Goal: Transaction & Acquisition: Purchase product/service

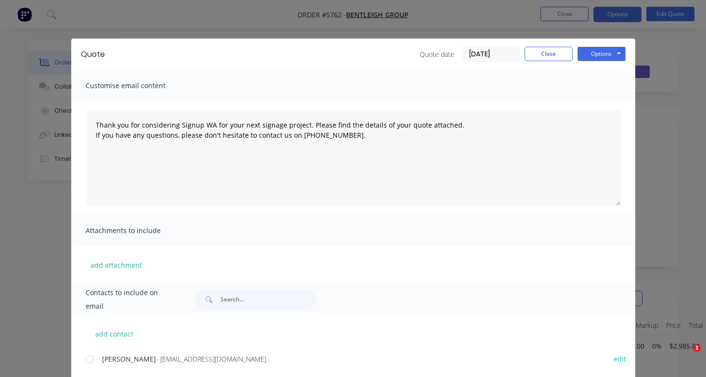
scroll to position [1054, 36]
click at [561, 56] on button "Close" at bounding box center [549, 54] width 48 height 14
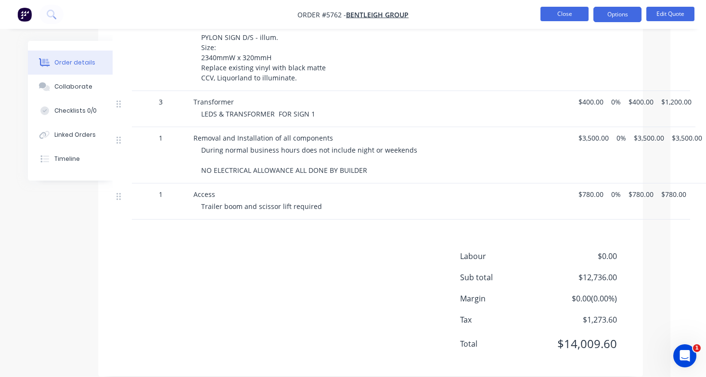
click at [561, 20] on button "Close" at bounding box center [565, 14] width 48 height 14
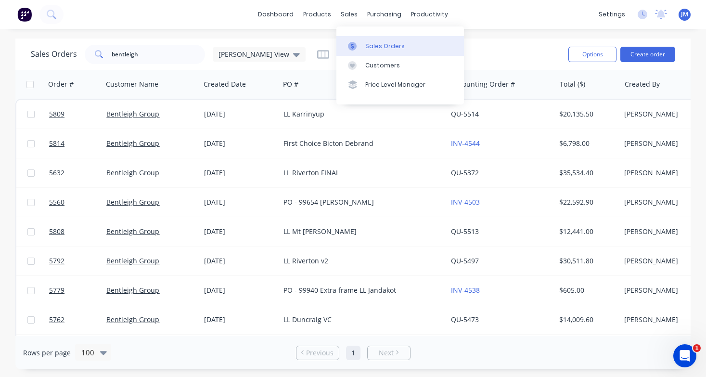
click at [385, 48] on div "Sales Orders" at bounding box center [384, 46] width 39 height 9
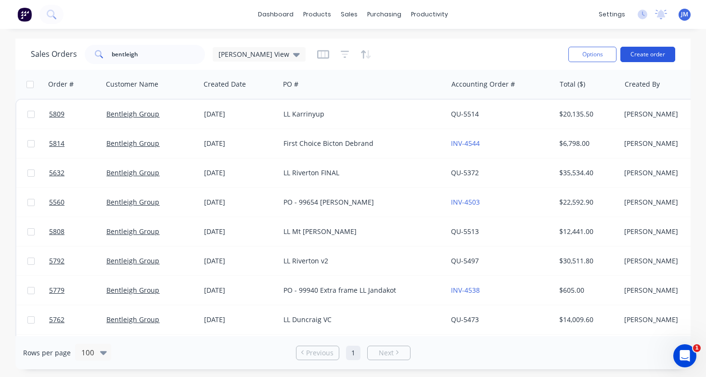
click at [650, 54] on button "Create order" at bounding box center [648, 54] width 55 height 15
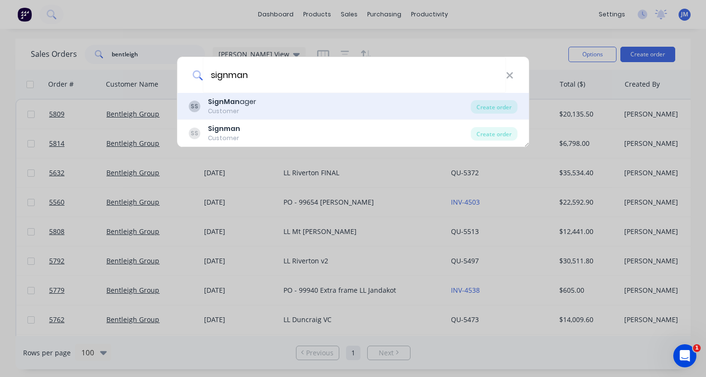
type input "signman"
click at [266, 106] on div "SS [PERSON_NAME] Customer" at bounding box center [330, 106] width 283 height 19
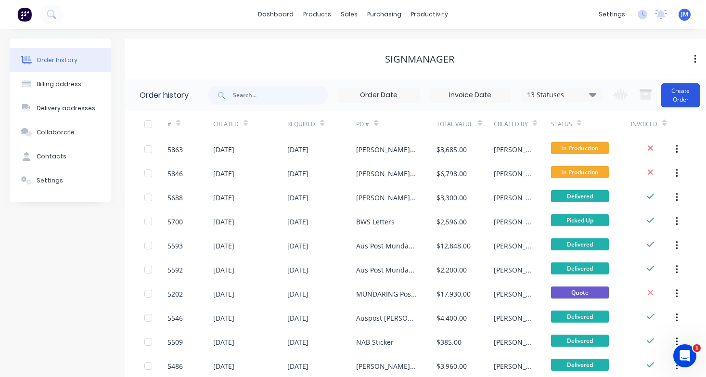
click at [679, 91] on button "Create Order" at bounding box center [680, 95] width 39 height 24
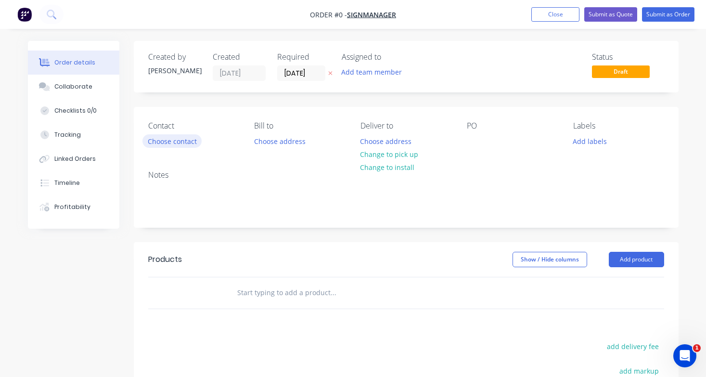
click at [194, 140] on button "Choose contact" at bounding box center [171, 140] width 59 height 13
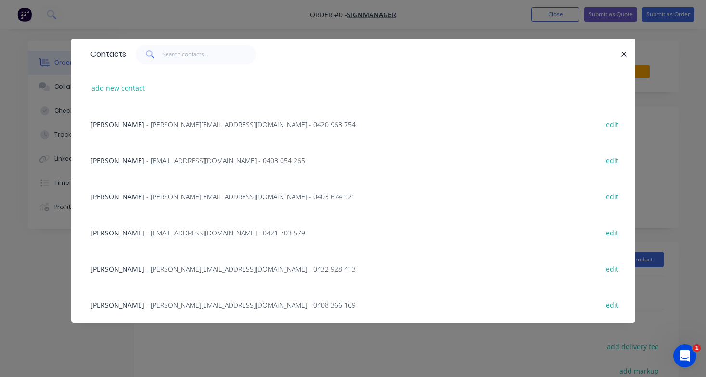
click at [171, 126] on span "- [PERSON_NAME][EMAIL_ADDRESS][DOMAIN_NAME] - 0420 963 754" at bounding box center [250, 124] width 209 height 9
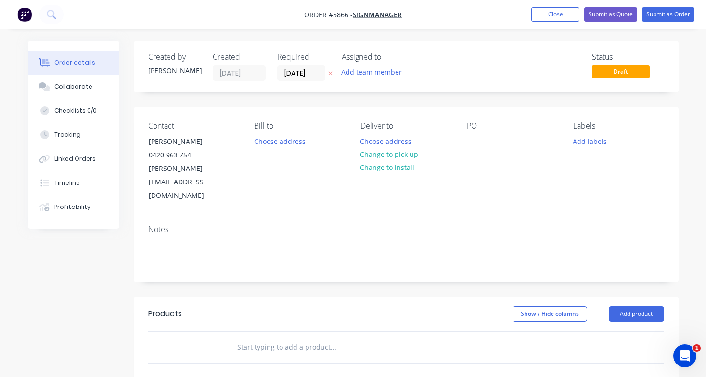
click at [394, 155] on button "Change to pick up" at bounding box center [389, 154] width 68 height 13
click at [471, 144] on div at bounding box center [474, 141] width 15 height 14
click at [272, 337] on input "text" at bounding box center [333, 346] width 193 height 19
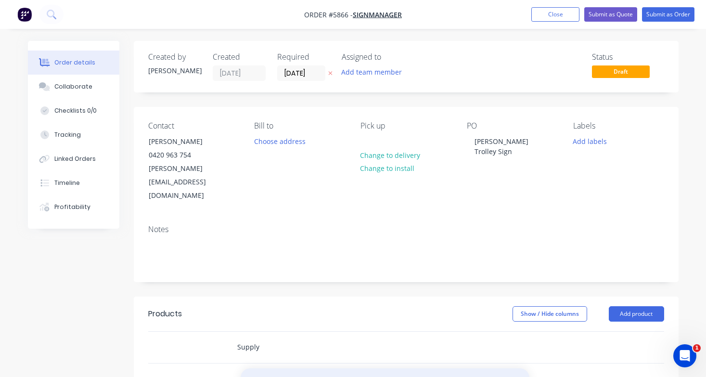
type input "Supply"
click at [288, 368] on button "Add Supply to order" at bounding box center [385, 383] width 289 height 31
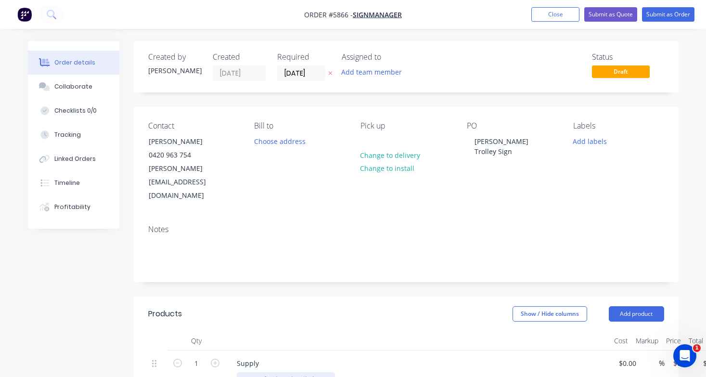
click at [285, 372] on div at bounding box center [286, 379] width 98 height 14
paste div
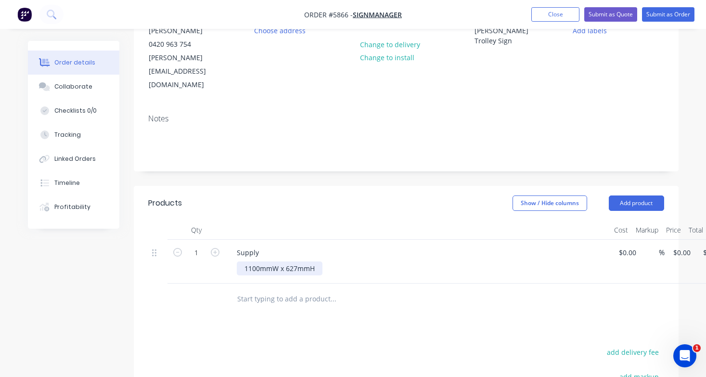
scroll to position [116, 0]
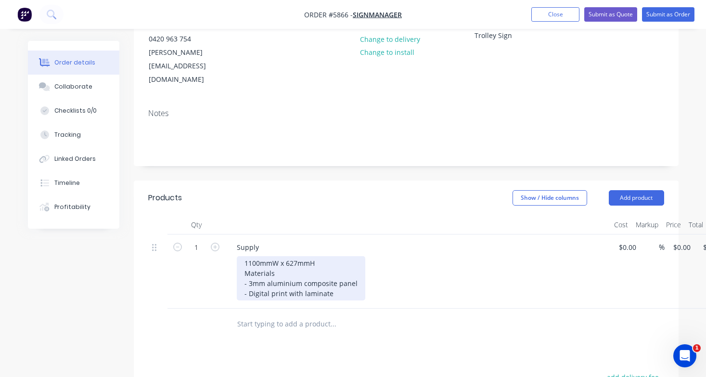
click at [301, 265] on div "1100mmW x 627mmH Materials - 3mm aluminium composite panel - Digital print with…" at bounding box center [301, 278] width 129 height 44
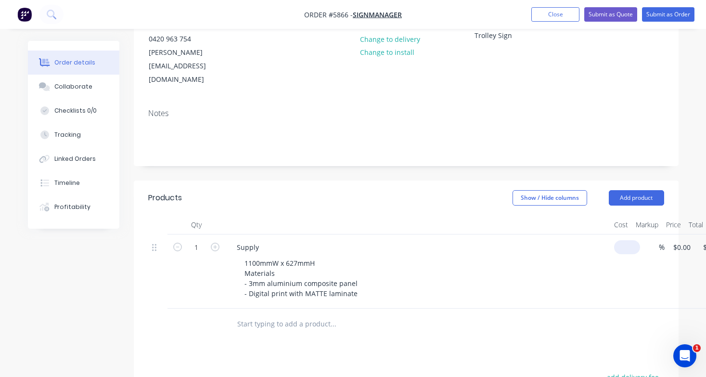
click at [626, 240] on input at bounding box center [629, 247] width 22 height 14
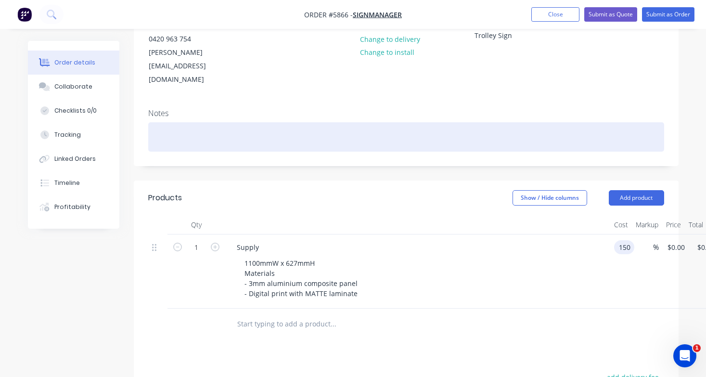
type input "$150.00"
click at [198, 122] on div at bounding box center [406, 136] width 516 height 29
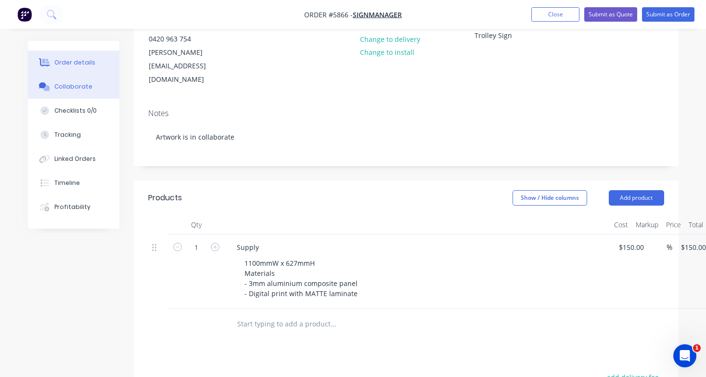
click at [71, 87] on div "Collaborate" at bounding box center [73, 86] width 38 height 9
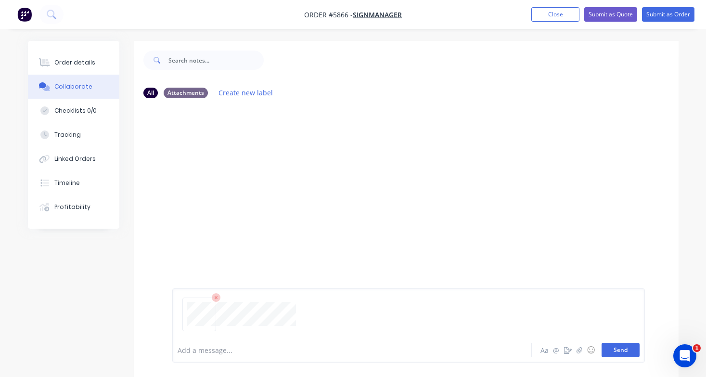
click at [622, 355] on button "Send" at bounding box center [621, 350] width 38 height 14
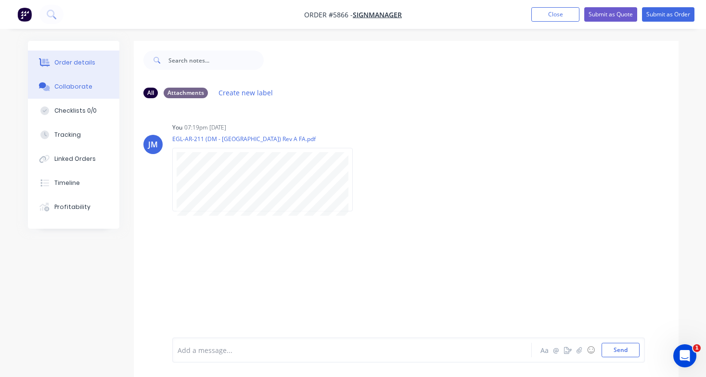
click at [69, 63] on div "Order details" at bounding box center [74, 62] width 41 height 9
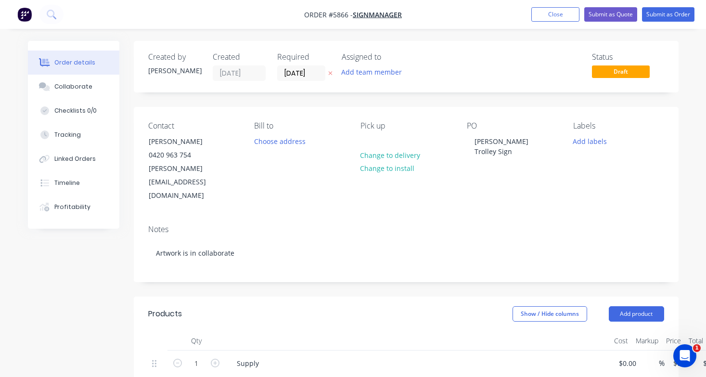
type input "$150.00"
click at [592, 142] on button "Add labels" at bounding box center [590, 140] width 44 height 13
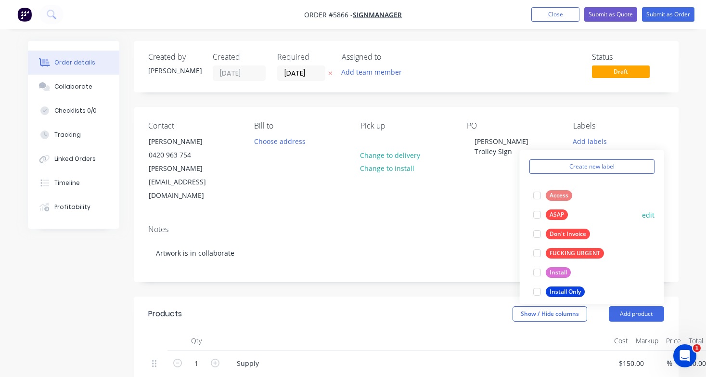
scroll to position [34, 0]
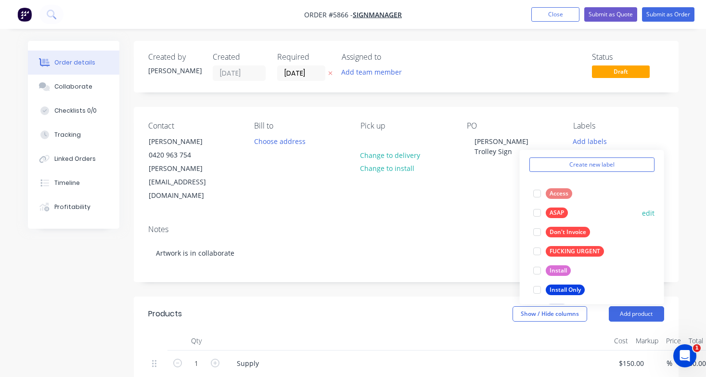
click at [538, 212] on div at bounding box center [537, 212] width 19 height 19
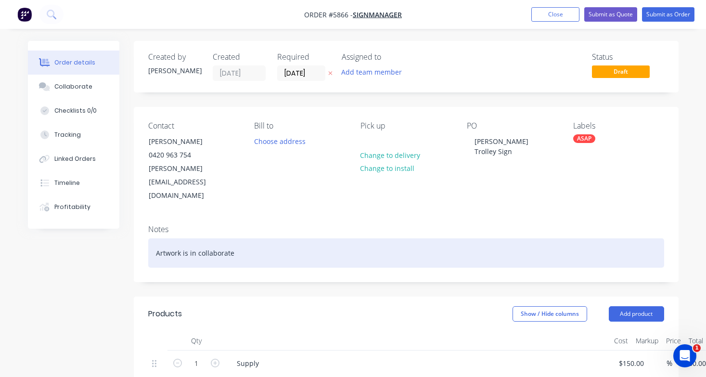
click at [445, 238] on div "Artwork is in collaborate" at bounding box center [406, 252] width 516 height 29
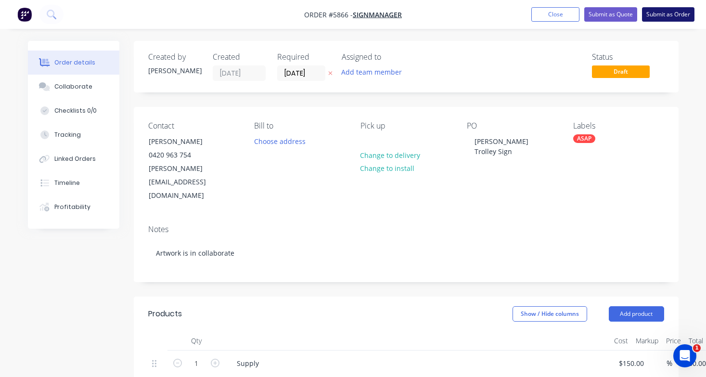
click at [673, 16] on button "Submit as Order" at bounding box center [668, 14] width 52 height 14
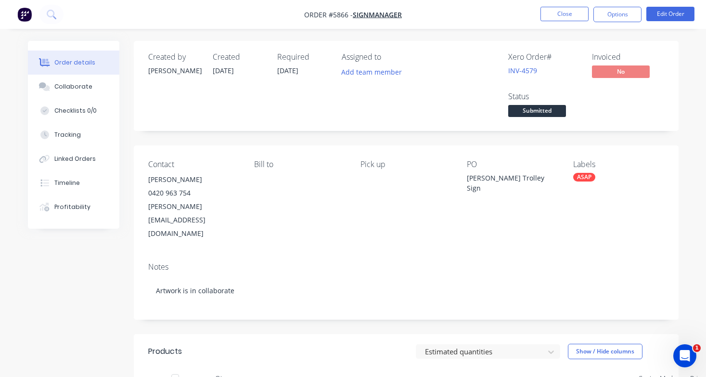
click at [537, 116] on span "Submitted" at bounding box center [537, 111] width 58 height 12
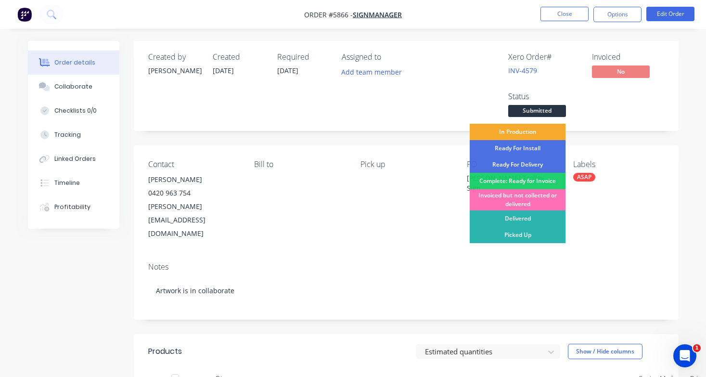
click at [534, 132] on div "In Production" at bounding box center [518, 132] width 96 height 16
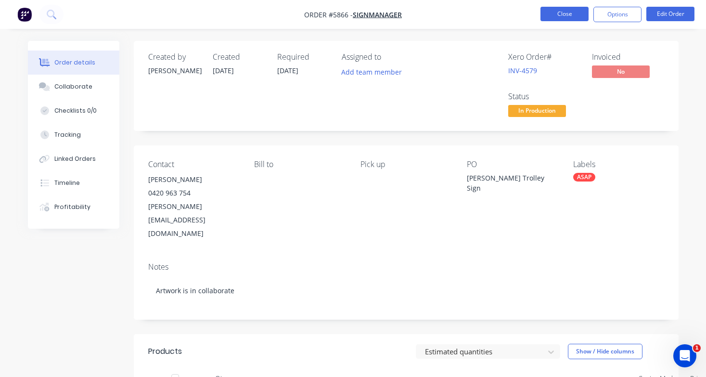
click at [562, 19] on button "Close" at bounding box center [565, 14] width 48 height 14
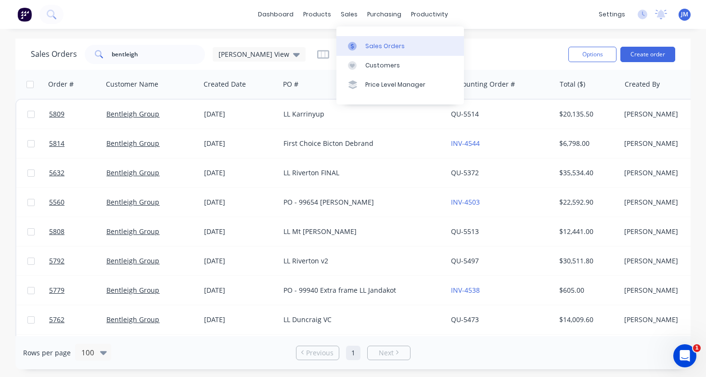
click at [374, 39] on link "Sales Orders" at bounding box center [400, 45] width 128 height 19
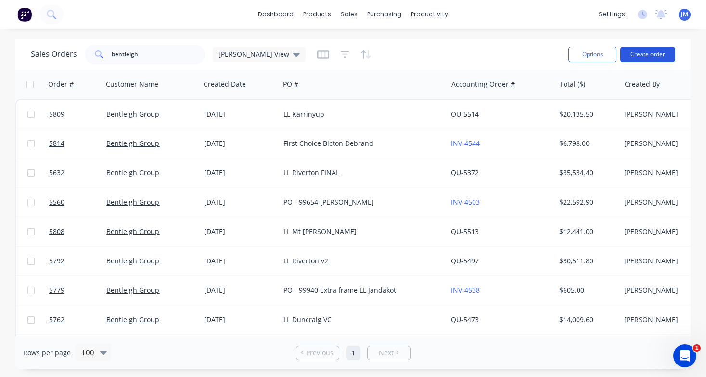
click at [645, 61] on button "Create order" at bounding box center [648, 54] width 55 height 15
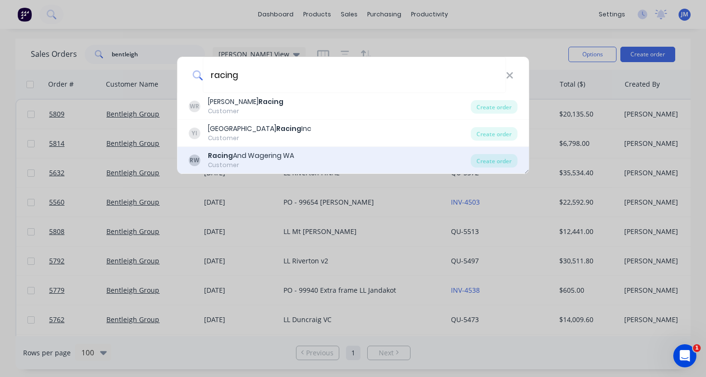
type input "racing"
click at [273, 160] on div "Racing And Wagering WA" at bounding box center [251, 156] width 86 height 10
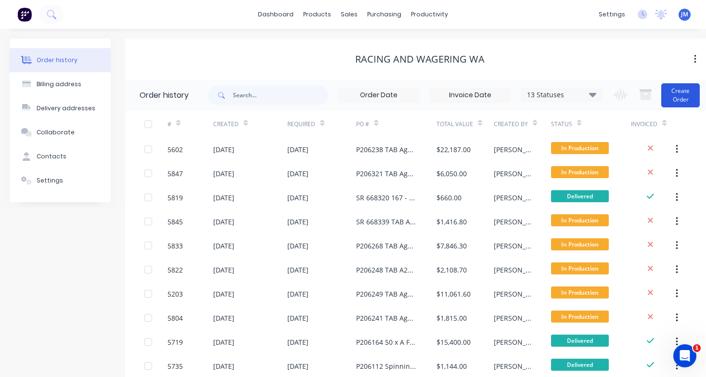
click at [671, 98] on button "Create Order" at bounding box center [680, 95] width 39 height 24
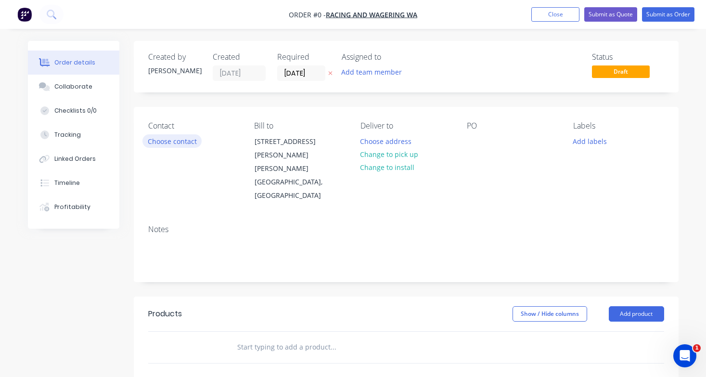
click at [188, 137] on button "Choose contact" at bounding box center [171, 140] width 59 height 13
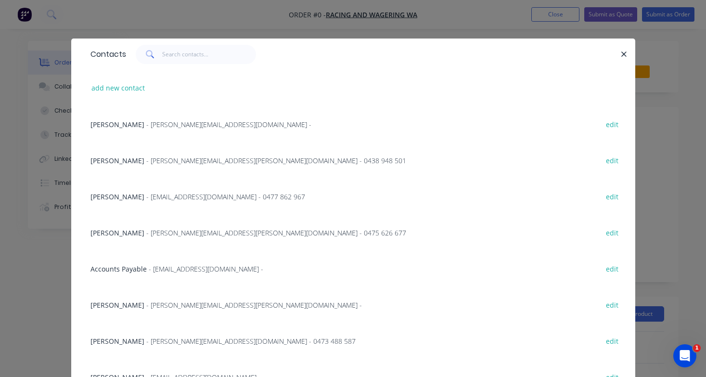
click at [194, 161] on span "- [PERSON_NAME][EMAIL_ADDRESS][PERSON_NAME][DOMAIN_NAME] - 0438 948 501" at bounding box center [276, 160] width 260 height 9
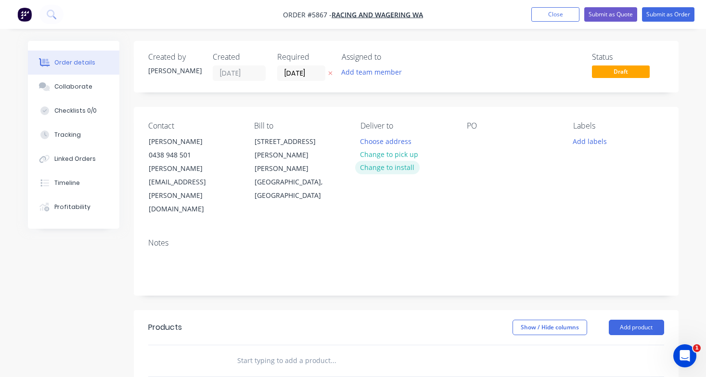
click at [406, 170] on button "Change to install" at bounding box center [387, 167] width 65 height 13
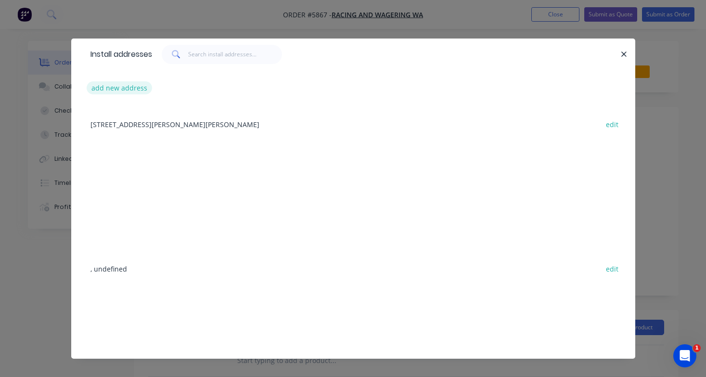
click at [127, 84] on button "add new address" at bounding box center [120, 87] width 66 height 13
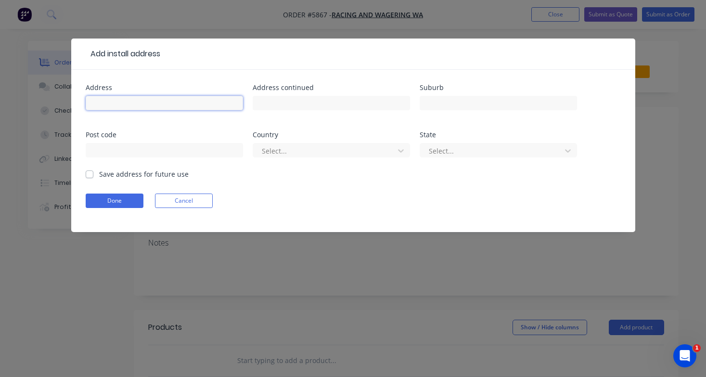
paste input "[STREET_ADDRESS]"
type input "[STREET_ADDRESS]"
click at [117, 204] on button "Done" at bounding box center [115, 201] width 58 height 14
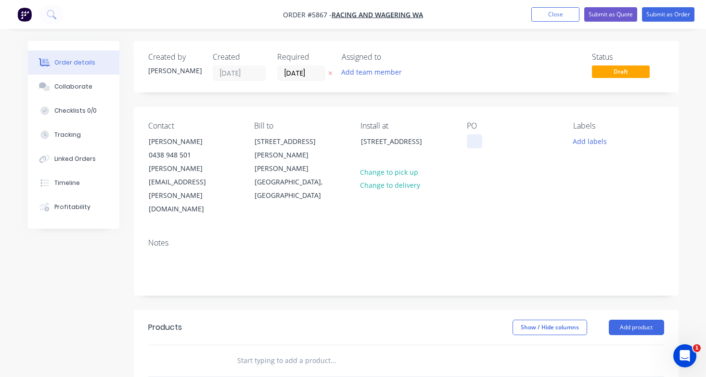
click at [475, 145] on div at bounding box center [474, 141] width 15 height 14
paste div
click at [471, 141] on div "455 - [GEOGRAPHIC_DATA]" at bounding box center [512, 146] width 91 height 24
click at [284, 351] on input "text" at bounding box center [333, 360] width 193 height 19
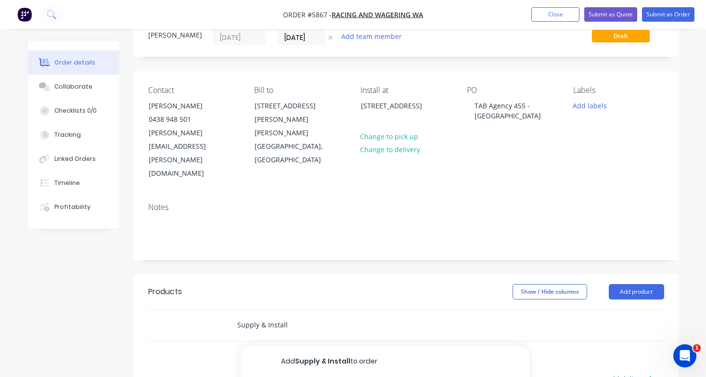
scroll to position [46, 0]
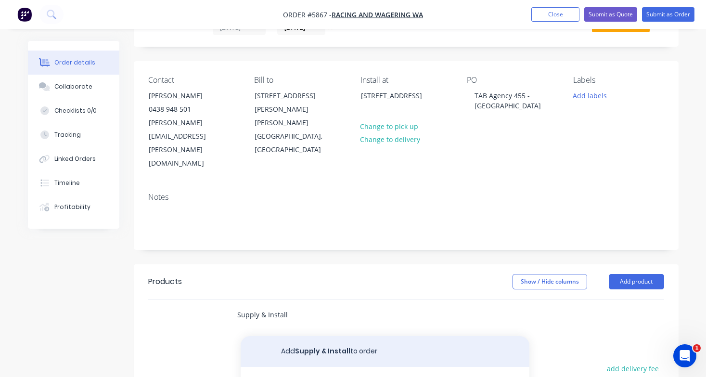
type input "Supply & Install"
click at [295, 336] on button "Add Supply & Install to order" at bounding box center [385, 351] width 289 height 31
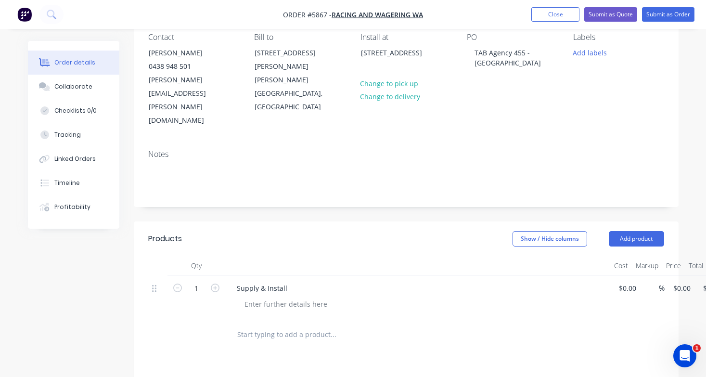
scroll to position [97, 0]
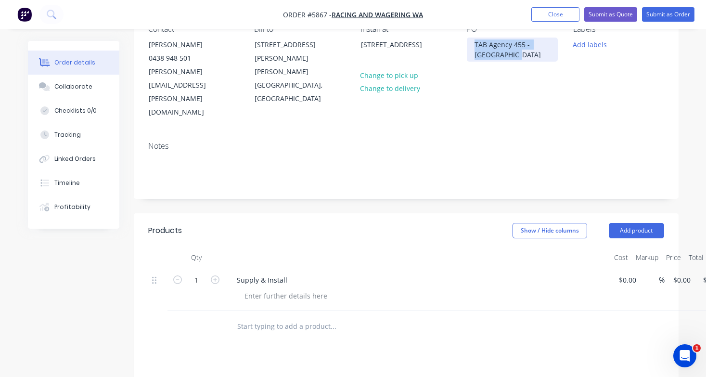
drag, startPoint x: 518, startPoint y: 56, endPoint x: 464, endPoint y: 39, distance: 56.8
click at [464, 39] on div "Contact [PERSON_NAME] [PHONE_NUMBER] [PERSON_NAME][EMAIL_ADDRESS][PERSON_NAME][…" at bounding box center [406, 72] width 545 height 124
copy div "TAB Agency 455 - [GEOGRAPHIC_DATA]"
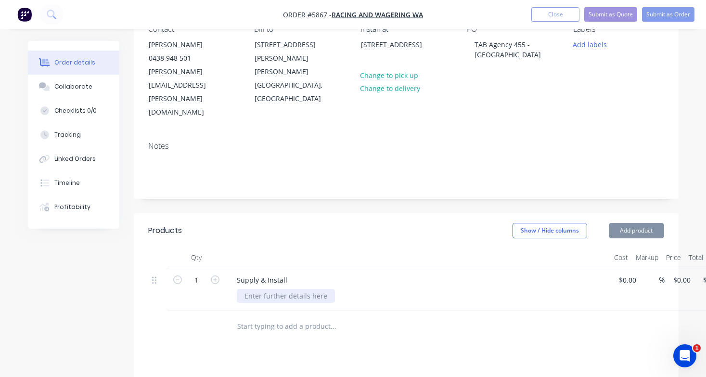
click at [272, 289] on div at bounding box center [286, 296] width 98 height 14
paste div
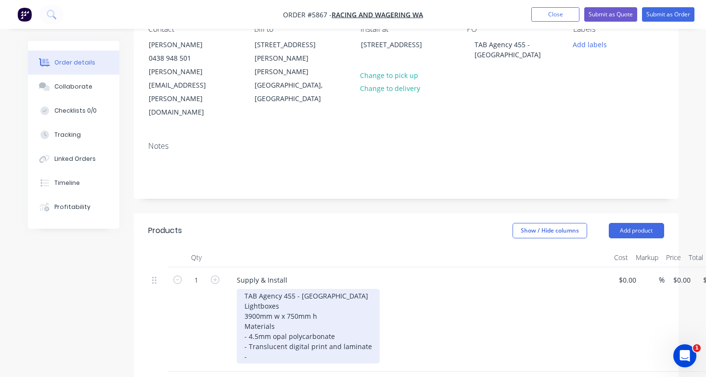
click at [344, 292] on div "TAB Agency 455 - Canning Vale Lightboxes 3900mm w x 750mm h Materials - 4.5mm o…" at bounding box center [308, 326] width 143 height 75
click at [267, 318] on div "TAB Agency 455 - Canning Vale Lightboxes 3900mm w x 750mm h Materials - 4.5mm o…" at bounding box center [330, 326] width 186 height 75
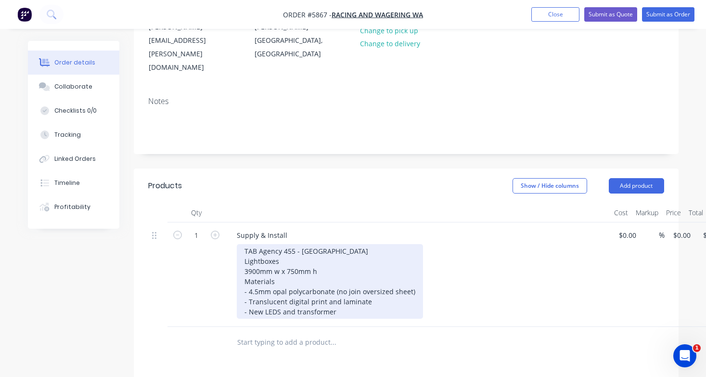
scroll to position [150, 0]
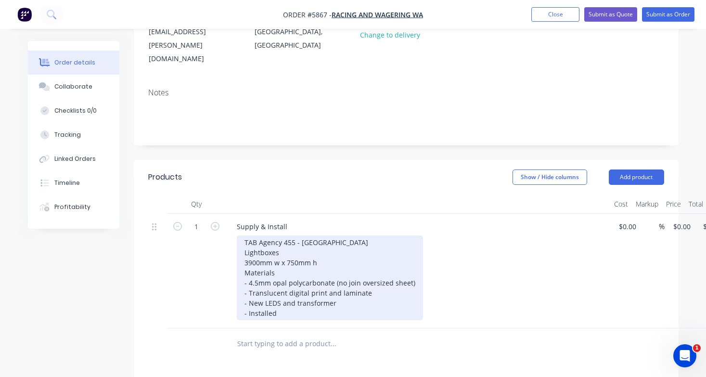
click at [341, 266] on div "TAB Agency 455 - Canning Vale Lightboxes 3900mm w x 750mm h Materials - 4.5mm o…" at bounding box center [330, 277] width 186 height 85
click at [263, 235] on div "TAB Agency 455 - Canning Vale Lightboxes 3900mm w x 750mm h Materials - 4.5mm o…" at bounding box center [330, 277] width 186 height 85
click at [268, 235] on div "TAB Agency 455 - Canning Vale Lightboxes 3900mm w x 750mm h Materials - 4.5mm o…" at bounding box center [330, 277] width 186 height 85
click at [263, 235] on div "TAB Agency 455 - Canning Vale Lightboxes 3900mm w x 750mm h Materials - 4.5mm o…" at bounding box center [330, 277] width 186 height 85
click at [272, 235] on div "TAB Agency 455 - Canning Vale Lightboxes 3900mm w x 750mm h Materials - 4.5mm o…" at bounding box center [330, 277] width 186 height 85
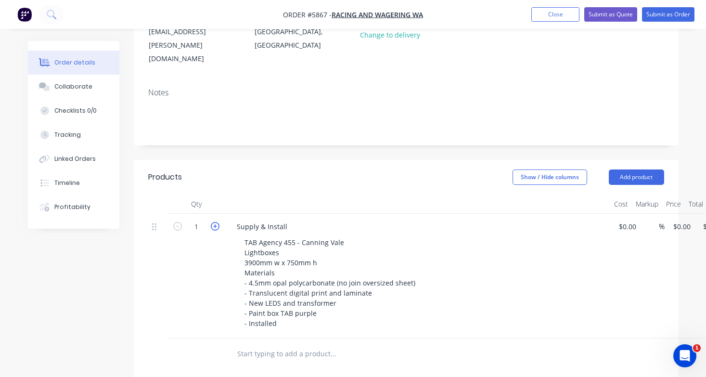
click at [216, 222] on icon "button" at bounding box center [215, 226] width 9 height 9
type input "2"
click at [626, 220] on input at bounding box center [623, 227] width 11 height 14
type input "$2,975.00"
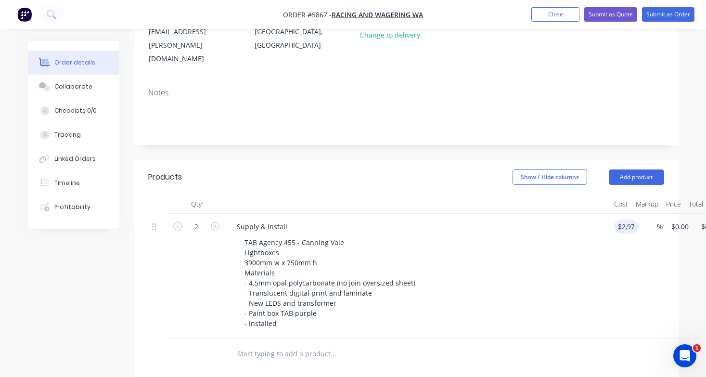
type input "$5,950.00"
click at [565, 238] on div "TAB Agency 455 - Canning Vale Lightboxes 3900mm w x 750mm h Materials - 4.5mm o…" at bounding box center [422, 282] width 370 height 95
click at [632, 220] on input "2975" at bounding box center [635, 227] width 35 height 14
type input "$2,975.00"
click at [496, 267] on div "TAB Agency 455 - Canning Vale Lightboxes 3900mm w x 750mm h Materials - 4.5mm o…" at bounding box center [422, 282] width 370 height 95
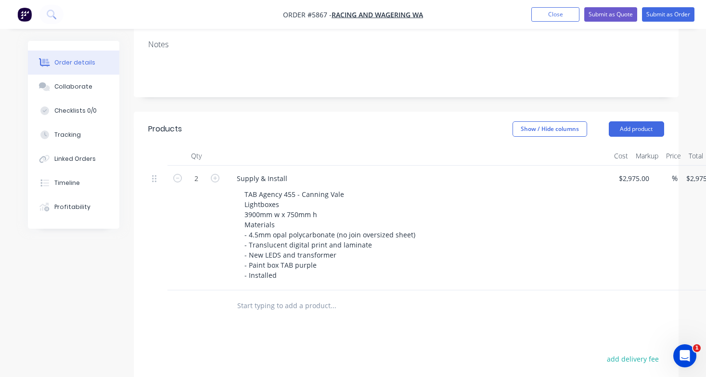
scroll to position [204, 0]
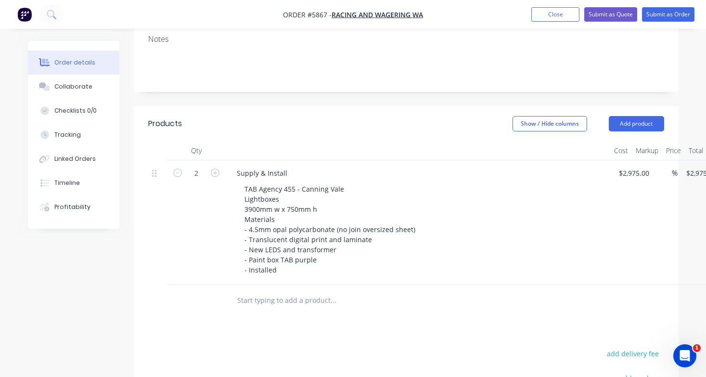
click at [475, 298] on div "Products Show / Hide columns Add product Qty Cost Markup Price Total 2 Supply &…" at bounding box center [406, 326] width 545 height 441
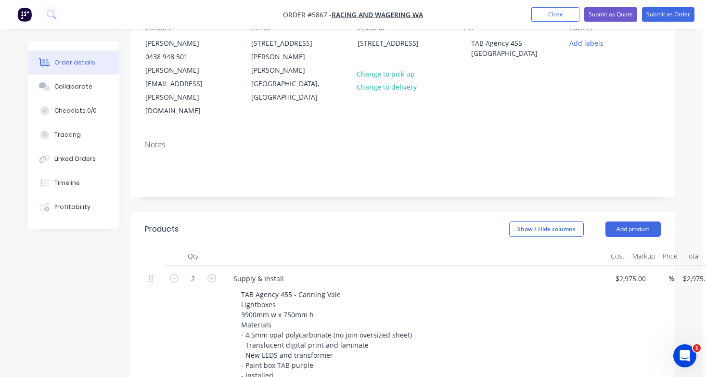
scroll to position [83, 3]
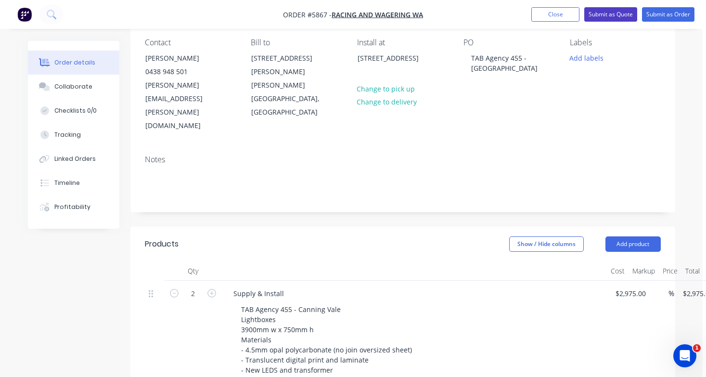
click at [616, 16] on button "Submit as Quote" at bounding box center [610, 14] width 53 height 14
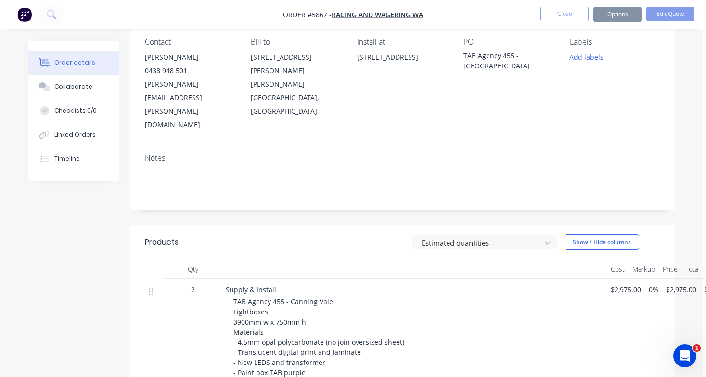
scroll to position [0, 0]
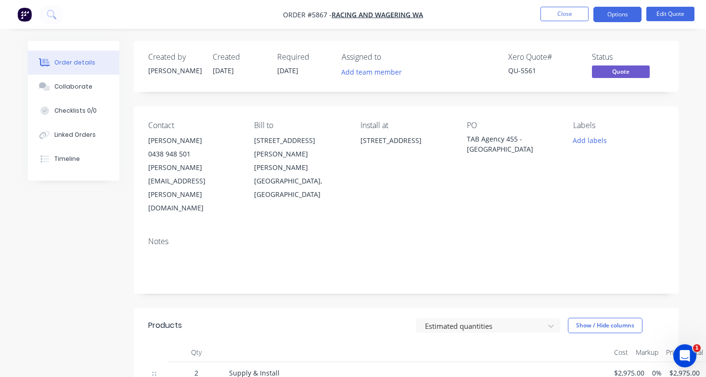
click at [616, 16] on button "Options" at bounding box center [618, 14] width 48 height 15
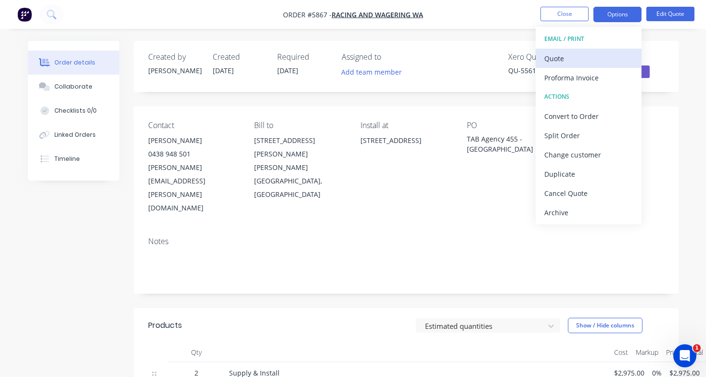
click at [601, 55] on div "Quote" at bounding box center [588, 59] width 89 height 14
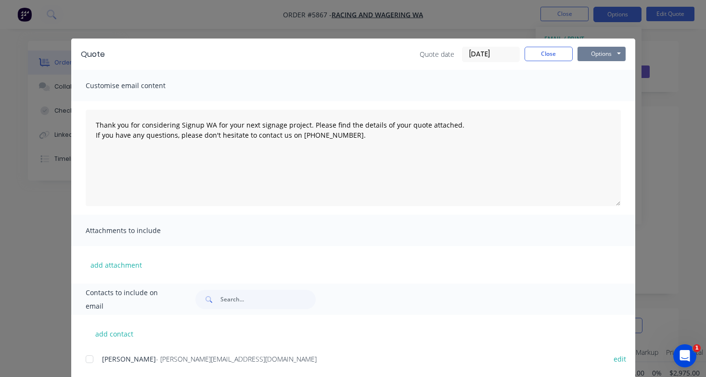
click at [616, 55] on button "Options" at bounding box center [602, 54] width 48 height 14
click at [617, 82] on button "Print" at bounding box center [609, 87] width 62 height 16
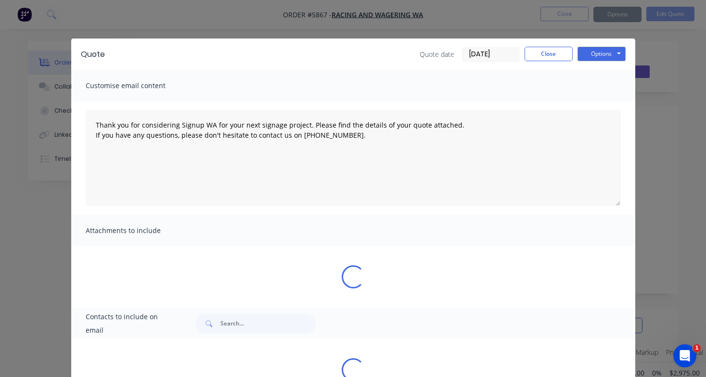
type textarea "Thank you for considering Signup WA for your next signage project. Please find …"
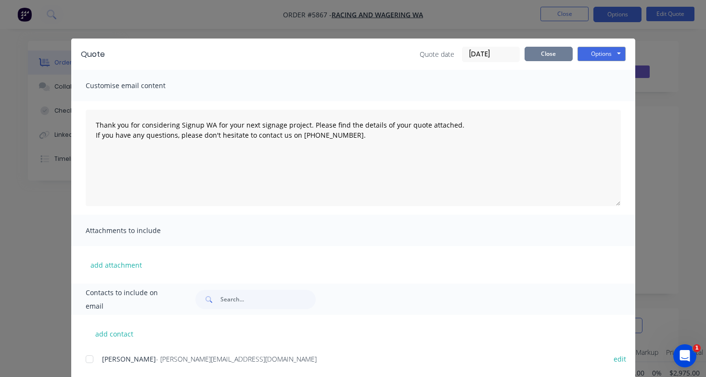
click at [554, 51] on button "Close" at bounding box center [549, 54] width 48 height 14
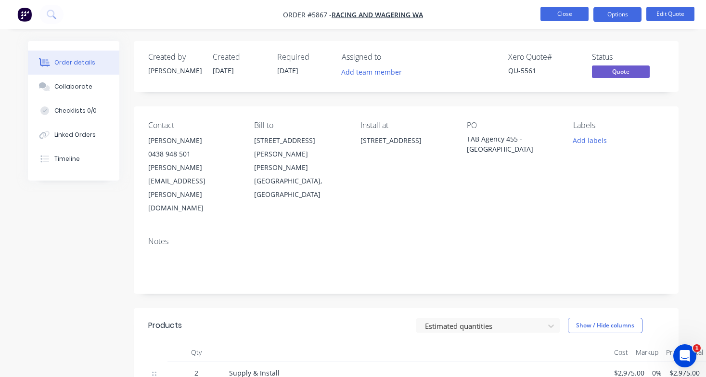
click at [569, 15] on button "Close" at bounding box center [565, 14] width 48 height 14
